Goal: Find specific page/section: Find specific page/section

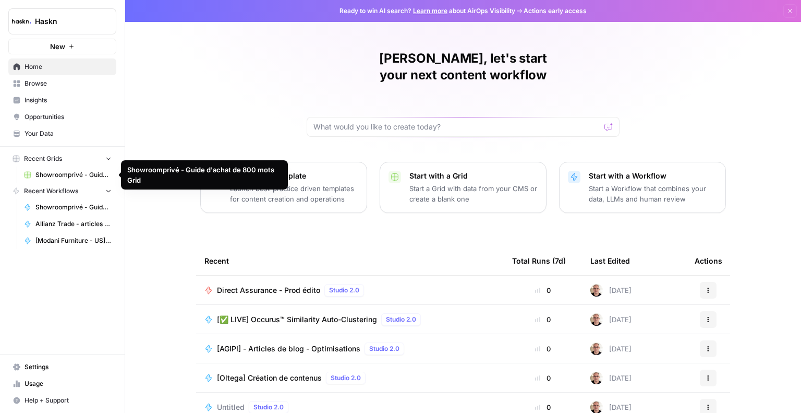
click at [71, 177] on span "Showroomprivé - Guide d'achat de 800 mots Grid" at bounding box center [73, 174] width 76 height 9
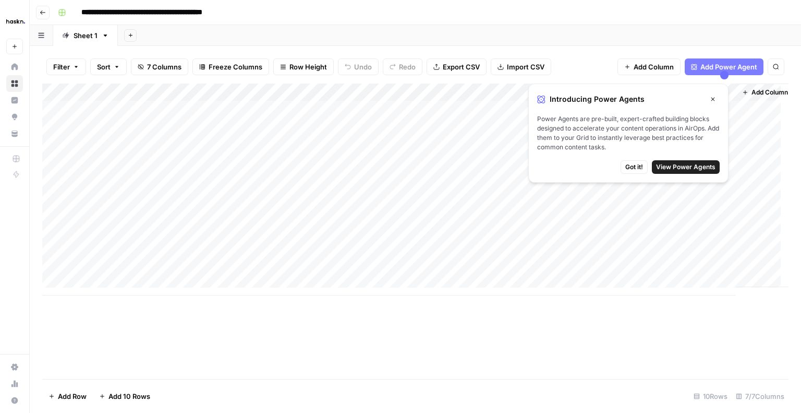
click at [635, 166] on span "Got it!" at bounding box center [634, 166] width 18 height 9
